Goal: Task Accomplishment & Management: Use online tool/utility

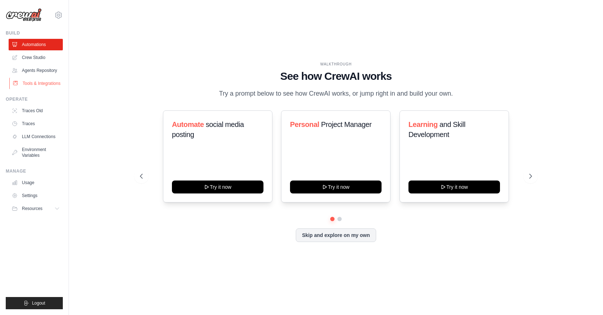
click at [27, 85] on link "Tools & Integrations" at bounding box center [36, 83] width 54 height 11
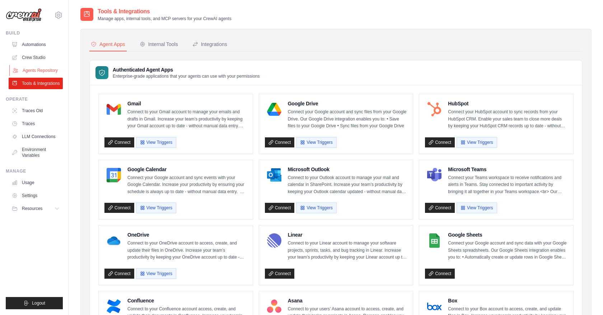
click at [32, 68] on link "Agents Repository" at bounding box center [36, 70] width 54 height 11
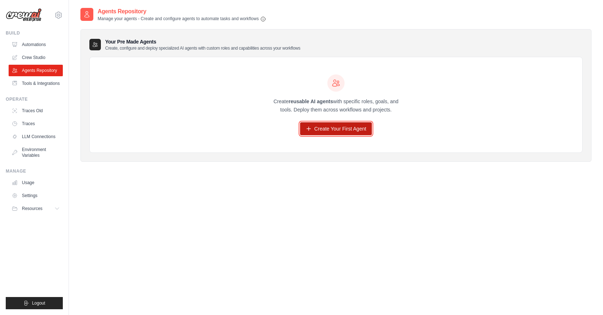
click at [346, 128] on link "Create Your First Agent" at bounding box center [336, 128] width 72 height 13
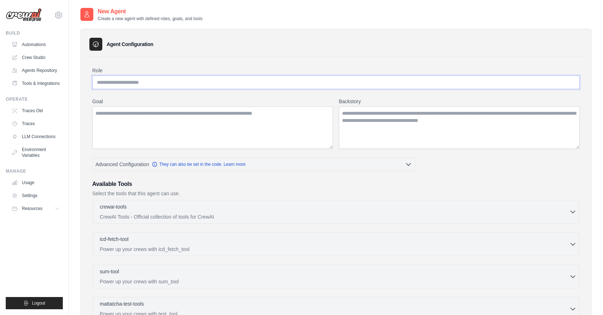
click at [179, 86] on input "Role" at bounding box center [336, 82] width 488 height 14
click at [568, 211] on div "crewai-tools 0 selected CrewAI Tools - Official collection of tools for CrewAI" at bounding box center [335, 211] width 470 height 17
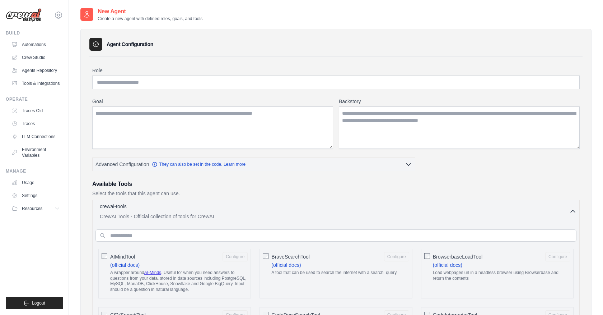
click at [568, 211] on div "crewai-tools 0 selected CrewAI Tools - Official collection of tools for CrewAI" at bounding box center [335, 211] width 470 height 17
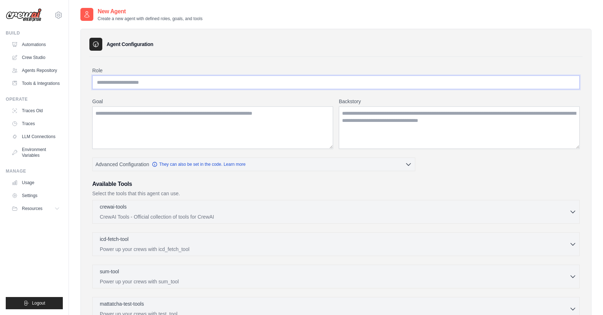
click at [129, 82] on input "Role" at bounding box center [336, 82] width 488 height 14
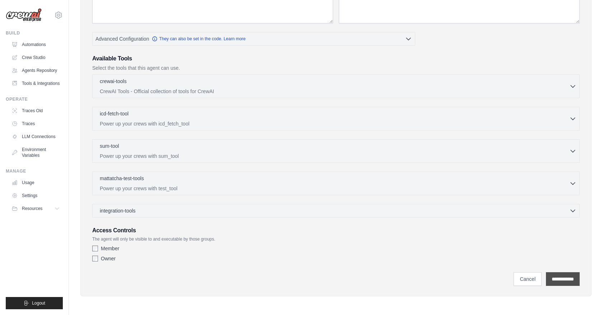
type input "*******"
click at [550, 276] on input "**********" at bounding box center [563, 279] width 34 height 14
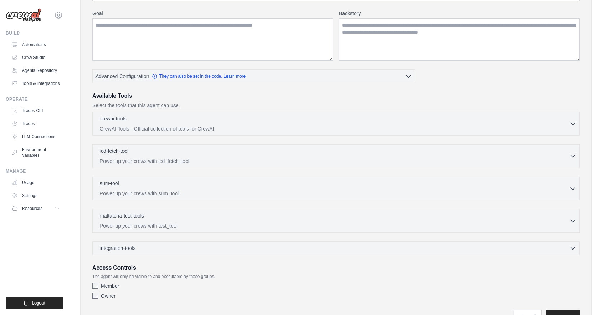
scroll to position [0, 0]
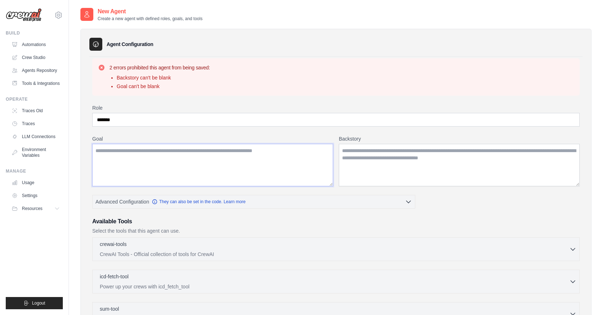
click at [145, 159] on textarea "Goal" at bounding box center [212, 165] width 241 height 42
type textarea "****"
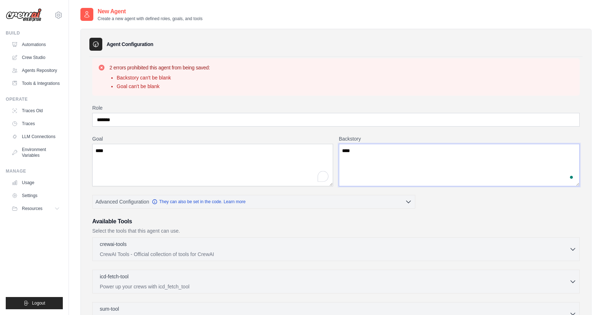
scroll to position [163, 0]
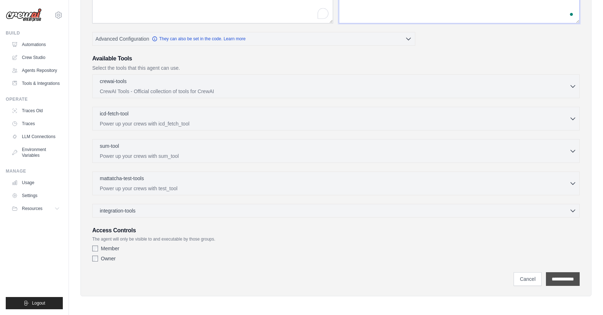
type textarea "****"
click at [565, 282] on input "**********" at bounding box center [563, 279] width 34 height 14
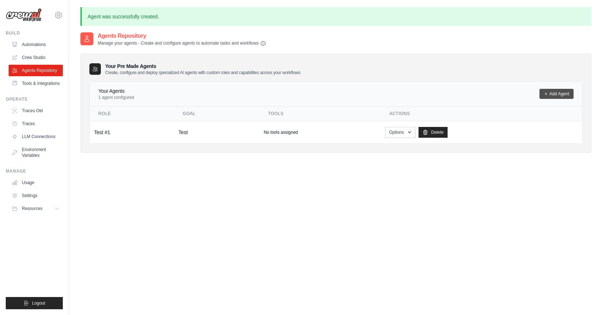
click at [556, 92] on link "Add Agent" at bounding box center [557, 94] width 34 height 10
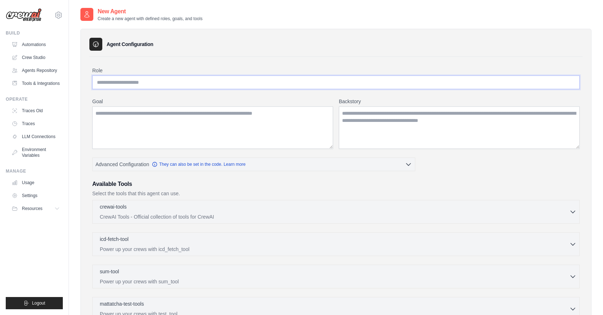
click at [148, 80] on input "Role" at bounding box center [336, 82] width 488 height 14
type input "*******"
click at [144, 116] on textarea "Goal" at bounding box center [212, 127] width 241 height 42
type textarea "****"
click at [364, 122] on textarea "Backstory" at bounding box center [459, 127] width 241 height 42
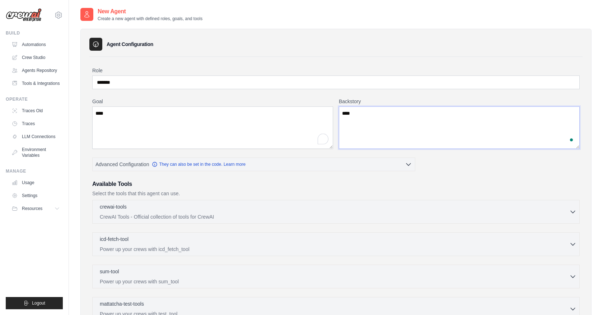
scroll to position [125, 0]
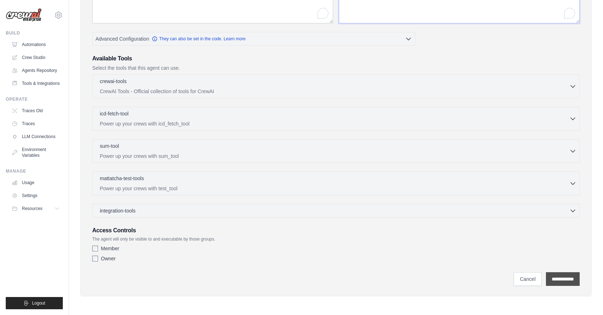
type textarea "****"
click at [554, 278] on input "**********" at bounding box center [563, 279] width 34 height 14
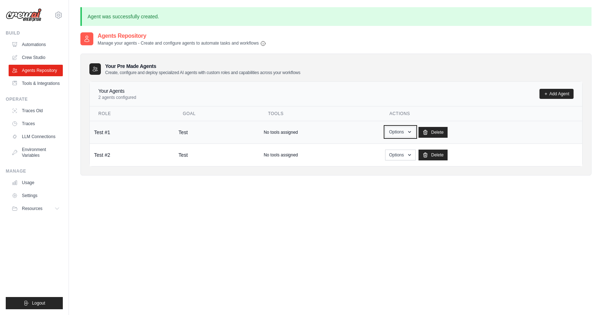
click at [403, 130] on button "Options" at bounding box center [400, 131] width 31 height 11
click at [376, 146] on link "Show" at bounding box center [390, 148] width 52 height 13
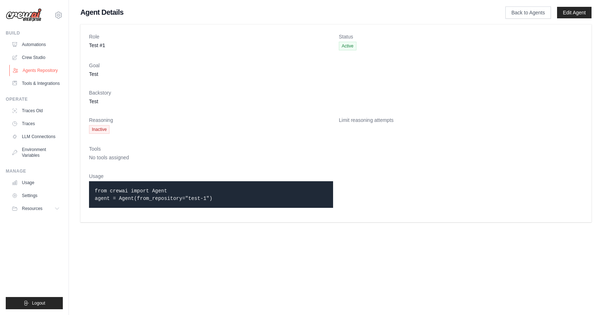
click at [44, 67] on link "Agents Repository" at bounding box center [36, 70] width 54 height 11
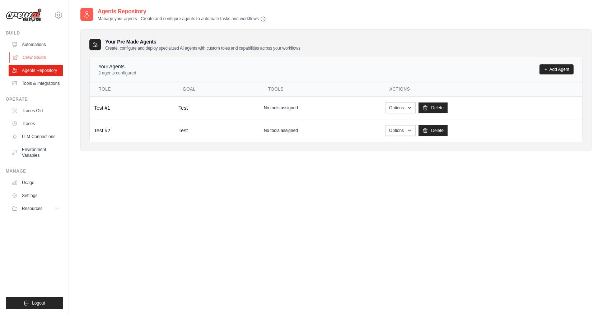
click at [38, 55] on link "Crew Studio" at bounding box center [36, 57] width 54 height 11
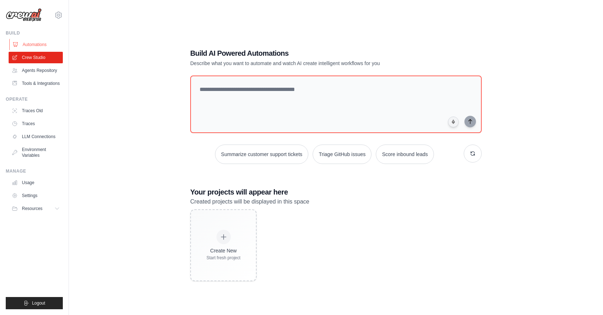
click at [40, 43] on link "Automations" at bounding box center [36, 44] width 54 height 11
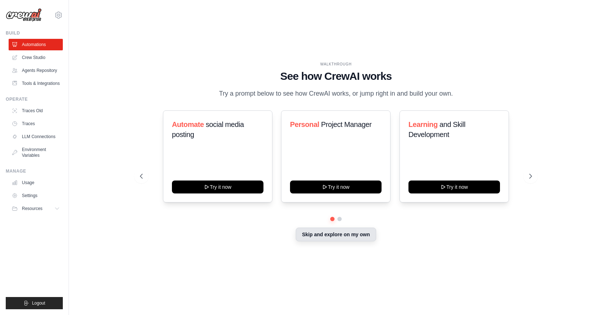
click at [325, 240] on button "Skip and explore on my own" at bounding box center [336, 234] width 80 height 14
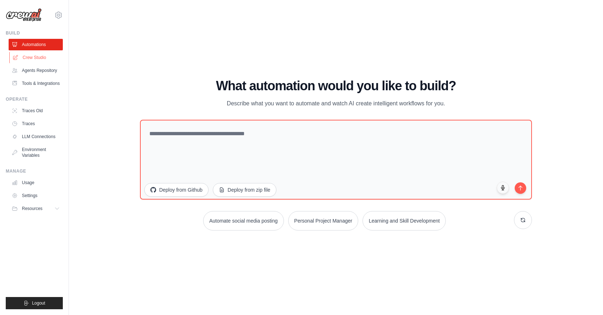
click at [38, 55] on link "Crew Studio" at bounding box center [36, 57] width 54 height 11
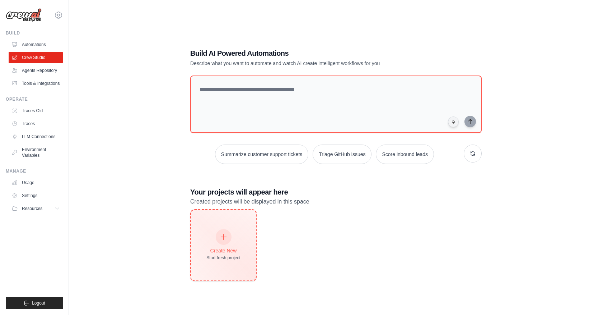
click at [218, 233] on div at bounding box center [224, 237] width 16 height 16
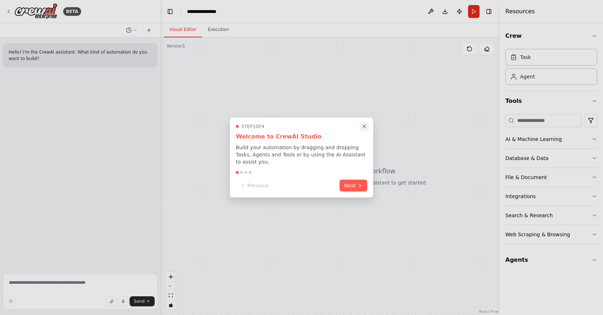
click at [365, 125] on icon "Close walkthrough" at bounding box center [364, 126] width 3 height 3
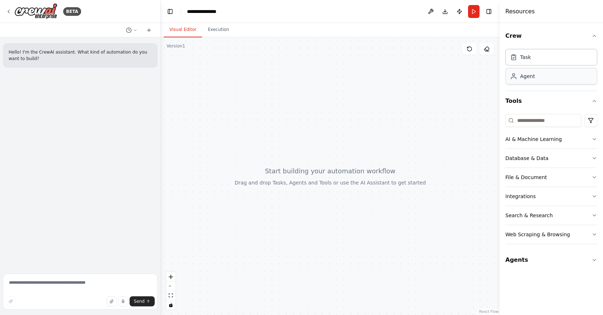
click at [533, 78] on div "Agent" at bounding box center [527, 76] width 15 height 7
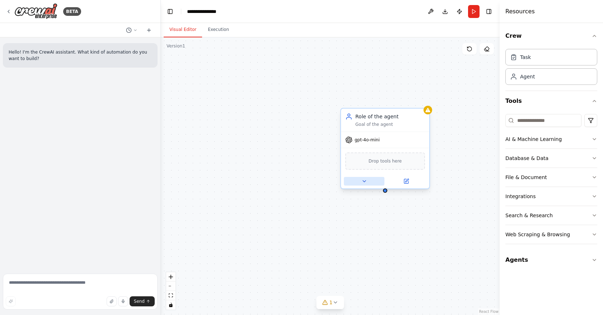
click at [365, 178] on icon at bounding box center [365, 181] width 6 height 6
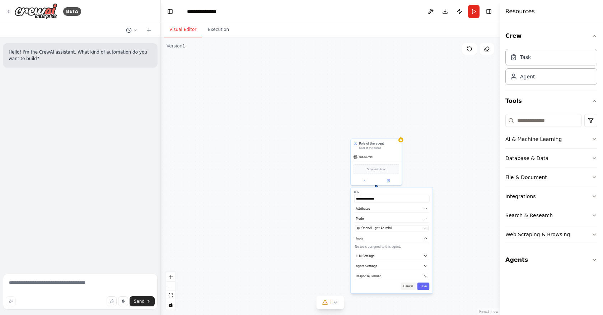
click at [410, 286] on button "Cancel" at bounding box center [408, 286] width 15 height 8
click at [388, 146] on div "Goal of the agent" at bounding box center [380, 146] width 40 height 3
click at [396, 130] on icon at bounding box center [396, 131] width 3 height 4
click at [378, 129] on button "Confirm" at bounding box center [376, 130] width 26 height 9
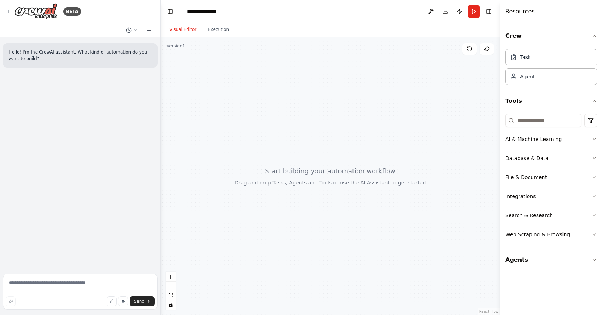
click at [151, 30] on icon at bounding box center [149, 30] width 6 height 6
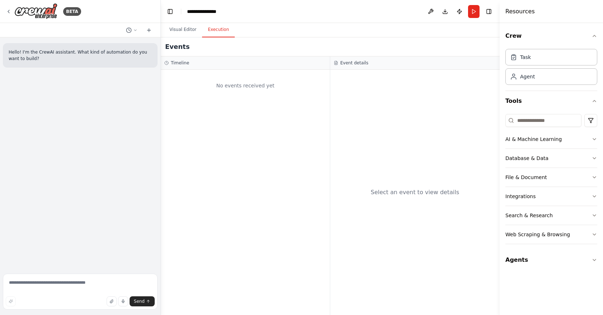
click at [214, 29] on button "Execution" at bounding box center [218, 29] width 33 height 15
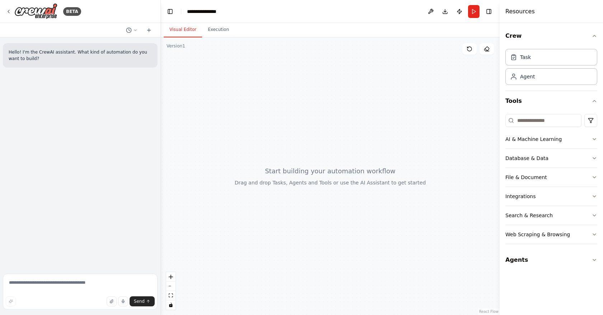
click at [188, 29] on button "Visual Editor" at bounding box center [183, 29] width 38 height 15
click at [469, 47] on icon at bounding box center [470, 49] width 4 height 4
click at [568, 261] on button "Agents" at bounding box center [552, 260] width 92 height 20
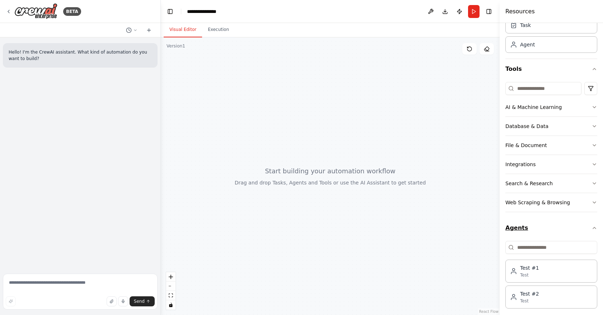
scroll to position [37, 0]
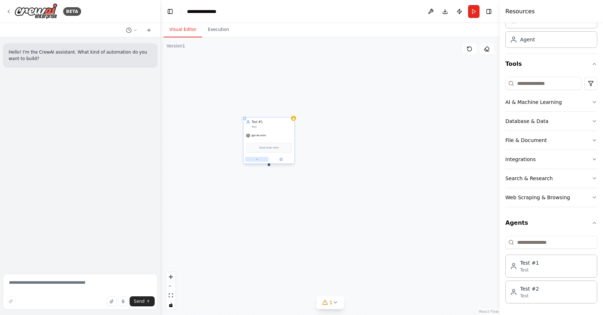
click at [262, 159] on button at bounding box center [256, 159] width 23 height 5
click at [291, 107] on button at bounding box center [288, 109] width 9 height 9
click at [274, 109] on button "Confirm" at bounding box center [269, 110] width 26 height 9
drag, startPoint x: 262, startPoint y: 214, endPoint x: 393, endPoint y: 149, distance: 146.8
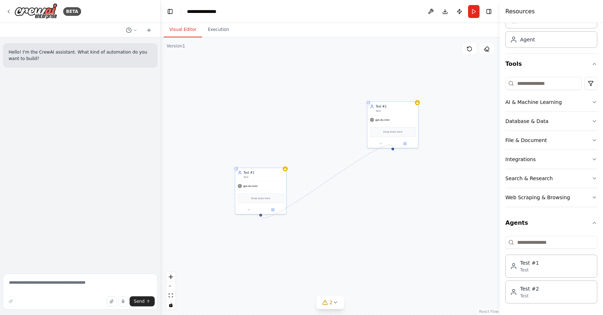
click at [393, 149] on div "Shared agent from repository Test #2 Test gpt-4o-mini Drop tools here Shared ag…" at bounding box center [330, 175] width 339 height 277
drag, startPoint x: 261, startPoint y: 215, endPoint x: 393, endPoint y: 149, distance: 147.5
click at [393, 149] on div "Shared agent from repository Test #2 Test gpt-4o-mini Drop tools here Shared ag…" at bounding box center [330, 175] width 339 height 277
click at [274, 182] on div "gpt-4o-mini" at bounding box center [261, 184] width 51 height 9
click at [281, 158] on icon at bounding box center [280, 160] width 3 height 4
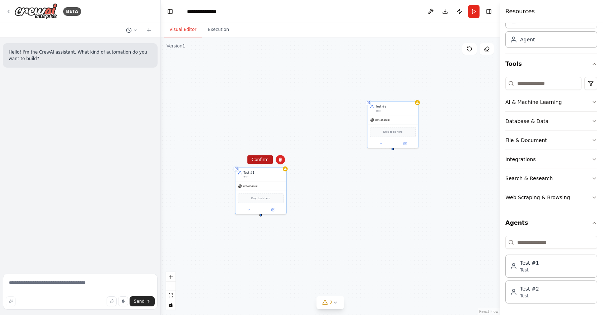
click at [264, 160] on button "Confirm" at bounding box center [260, 159] width 26 height 9
click at [402, 114] on div "gpt-4o-mini" at bounding box center [393, 118] width 51 height 9
click at [381, 143] on icon at bounding box center [381, 142] width 2 height 1
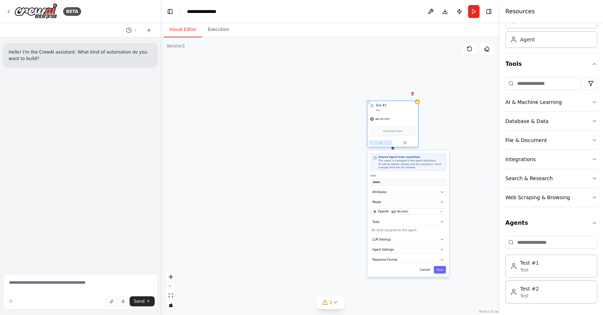
click at [381, 143] on icon at bounding box center [381, 142] width 2 height 1
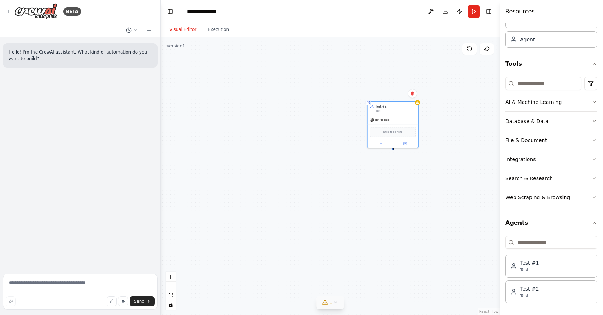
click at [335, 303] on icon at bounding box center [336, 302] width 6 height 6
click at [370, 270] on icon at bounding box center [370, 270] width 6 height 6
click at [413, 94] on icon at bounding box center [413, 93] width 4 height 4
click at [394, 92] on button "Confirm" at bounding box center [393, 93] width 26 height 9
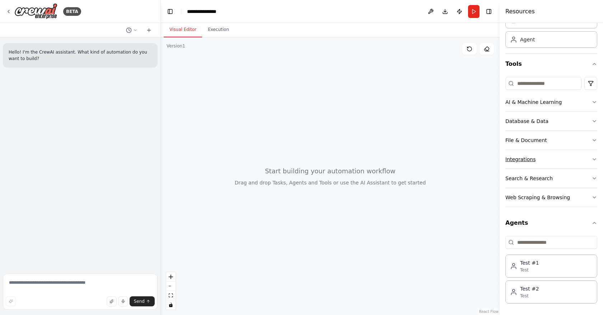
click at [535, 157] on button "Integrations" at bounding box center [552, 159] width 92 height 19
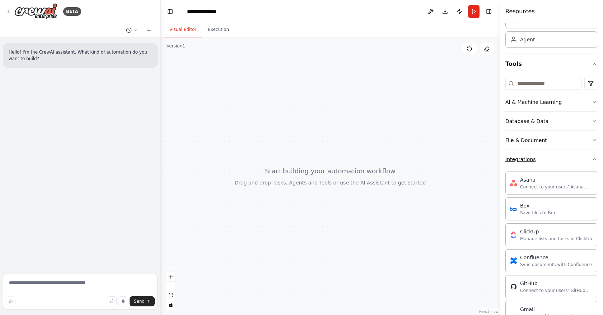
click at [535, 157] on button "Integrations" at bounding box center [552, 159] width 92 height 19
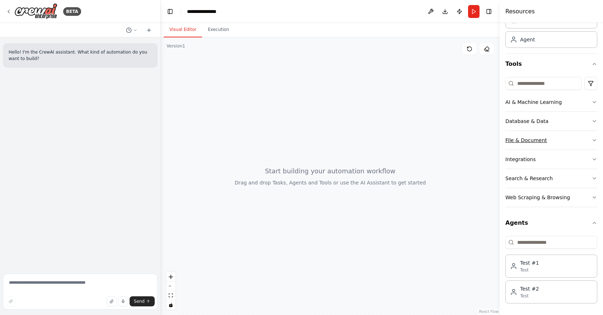
click at [554, 139] on button "File & Document" at bounding box center [552, 140] width 92 height 19
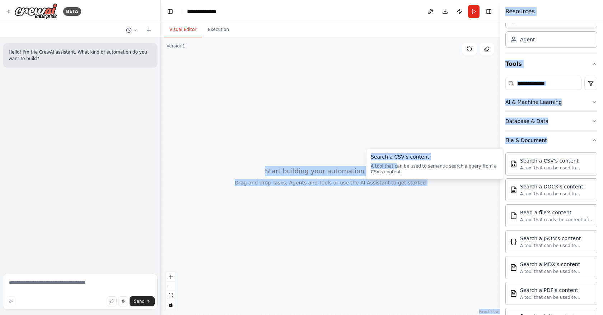
drag, startPoint x: 396, startPoint y: 165, endPoint x: 345, endPoint y: 154, distance: 52.6
click at [344, 153] on body "**********" at bounding box center [301, 157] width 603 height 315
click at [539, 170] on div "A tool that can be used to semantic search a query from a CSV's content." at bounding box center [556, 168] width 73 height 6
click at [525, 164] on div "Search a CSV's content A tool that can be used to semantic search a query from …" at bounding box center [556, 164] width 73 height 14
click at [459, 149] on div at bounding box center [330, 175] width 339 height 277
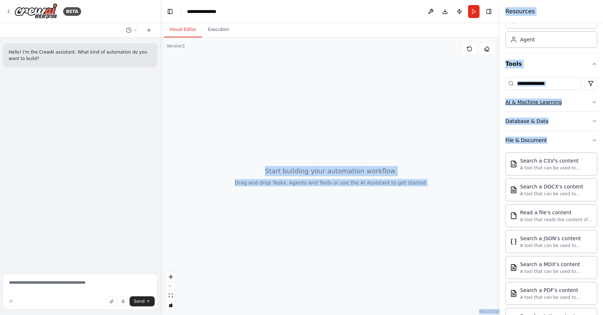
scroll to position [0, 0]
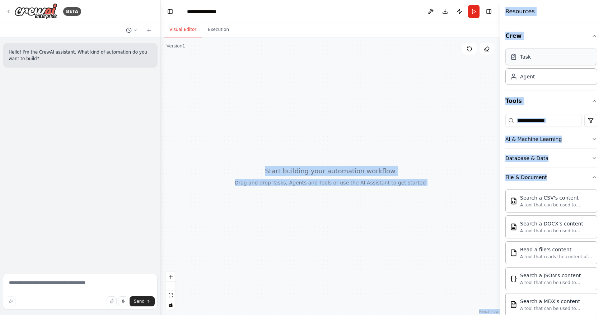
click at [535, 59] on div "Task" at bounding box center [552, 56] width 92 height 17
click at [518, 100] on button "Tools" at bounding box center [552, 101] width 92 height 20
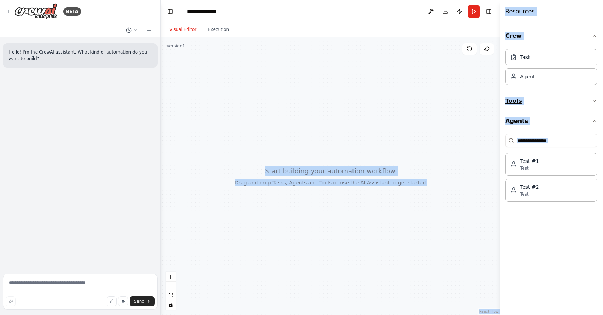
click at [518, 100] on button "Tools" at bounding box center [552, 101] width 92 height 20
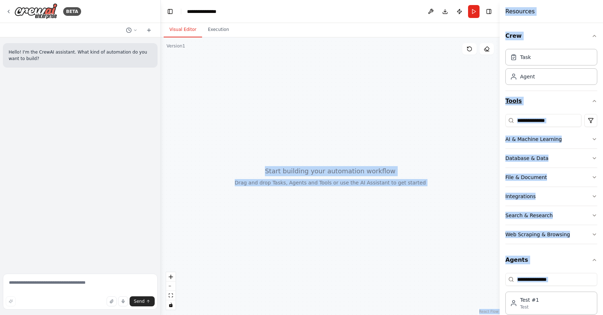
click at [556, 96] on button "Tools" at bounding box center [552, 101] width 92 height 20
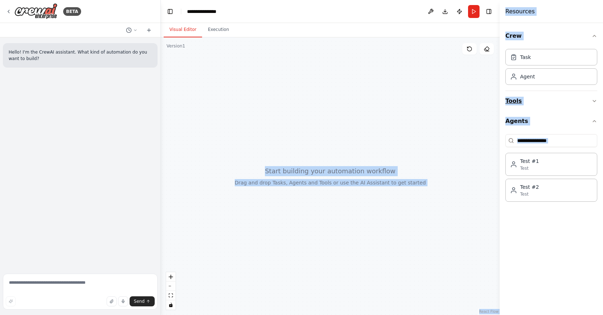
click at [556, 96] on button "Tools" at bounding box center [552, 101] width 92 height 20
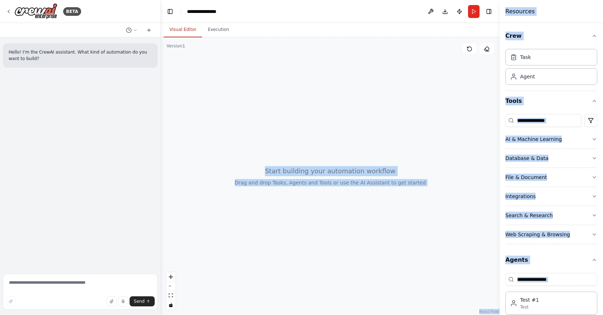
click at [440, 164] on div at bounding box center [330, 175] width 339 height 277
click at [468, 47] on icon at bounding box center [470, 49] width 6 height 6
click at [474, 12] on button "Run" at bounding box center [473, 11] width 11 height 13
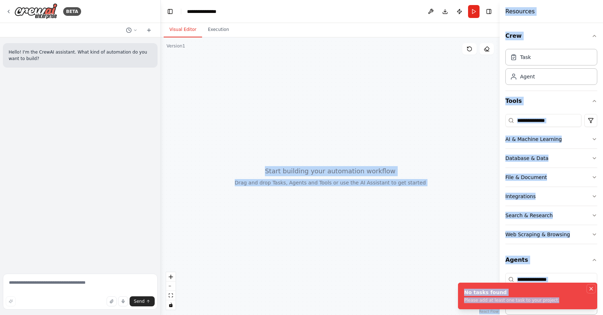
click at [592, 287] on icon "Notifications (F8)" at bounding box center [592, 289] width 6 height 6
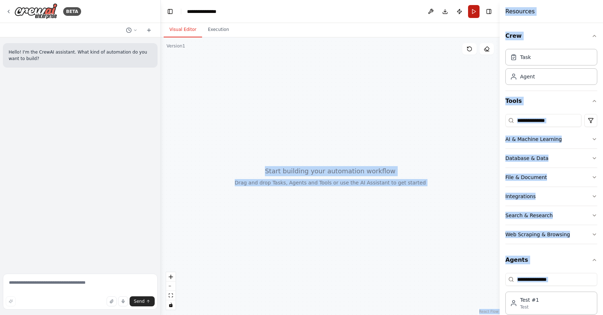
click at [475, 11] on button "Run" at bounding box center [473, 11] width 11 height 13
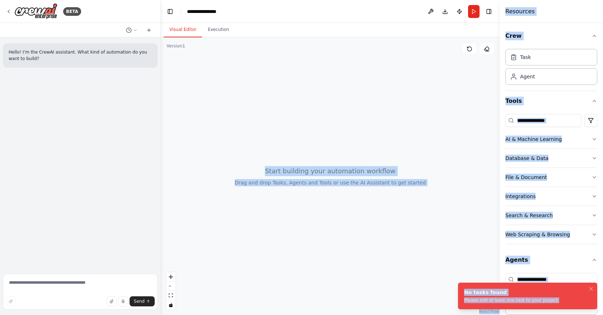
click at [482, 290] on div "No tasks found" at bounding box center [511, 291] width 95 height 7
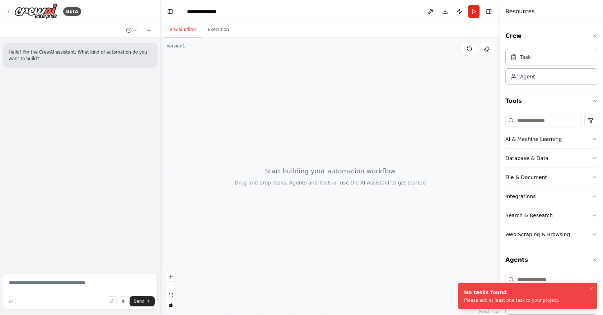
drag, startPoint x: 556, startPoint y: 301, endPoint x: 464, endPoint y: 292, distance: 92.4
click at [464, 292] on li "No tasks found Please add at least one task to your project." at bounding box center [527, 295] width 139 height 27
drag, startPoint x: 466, startPoint y: 292, endPoint x: 556, endPoint y: 300, distance: 90.6
click at [556, 296] on div "No tasks found" at bounding box center [511, 291] width 95 height 7
copy div "No tasks found"
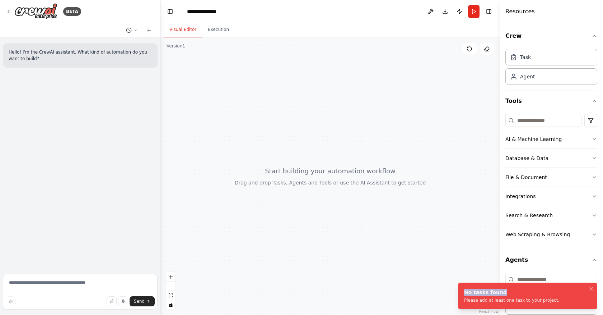
click at [497, 293] on div "No tasks found" at bounding box center [511, 291] width 95 height 7
drag, startPoint x: 500, startPoint y: 292, endPoint x: 465, endPoint y: 292, distance: 35.6
click at [465, 292] on div "No tasks found" at bounding box center [511, 291] width 95 height 7
copy div "No tasks found"
click at [487, 300] on div "Please add at least one task to your project." at bounding box center [511, 300] width 95 height 6
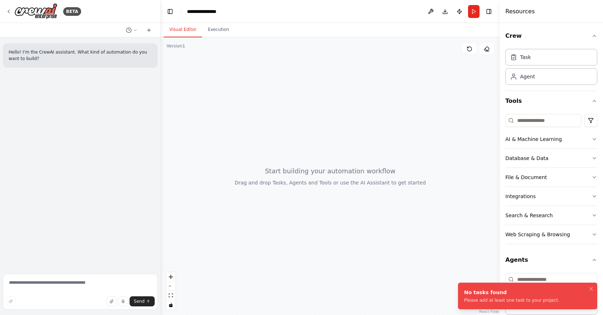
click at [487, 300] on div "Please add at least one task to your project." at bounding box center [511, 300] width 95 height 6
copy div "Please add at least one task to your project."
click at [481, 297] on div "Please add at least one task to your project." at bounding box center [511, 300] width 95 height 6
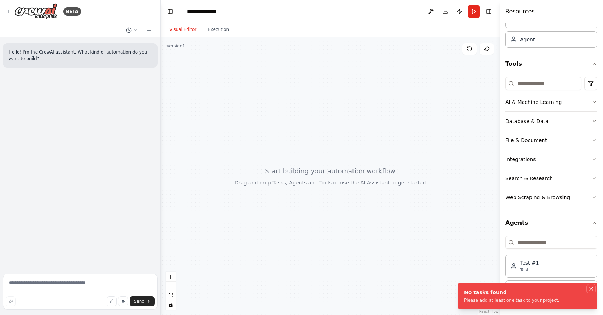
click at [593, 288] on icon "Notifications (F8)" at bounding box center [592, 289] width 6 height 6
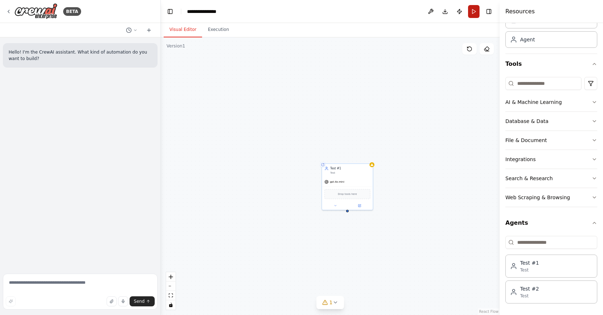
click at [473, 11] on button "Run" at bounding box center [473, 11] width 11 height 13
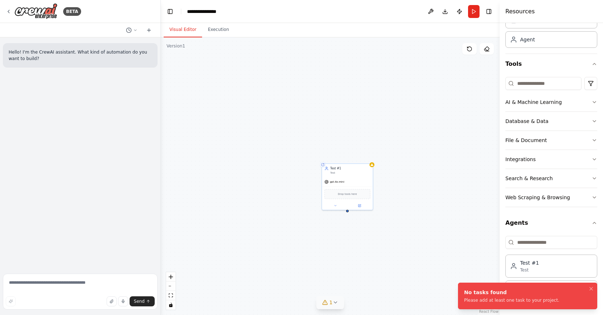
click at [336, 299] on icon at bounding box center [336, 302] width 6 height 6
click at [368, 270] on icon at bounding box center [370, 270] width 6 height 6
